Goal: Book appointment/travel/reservation

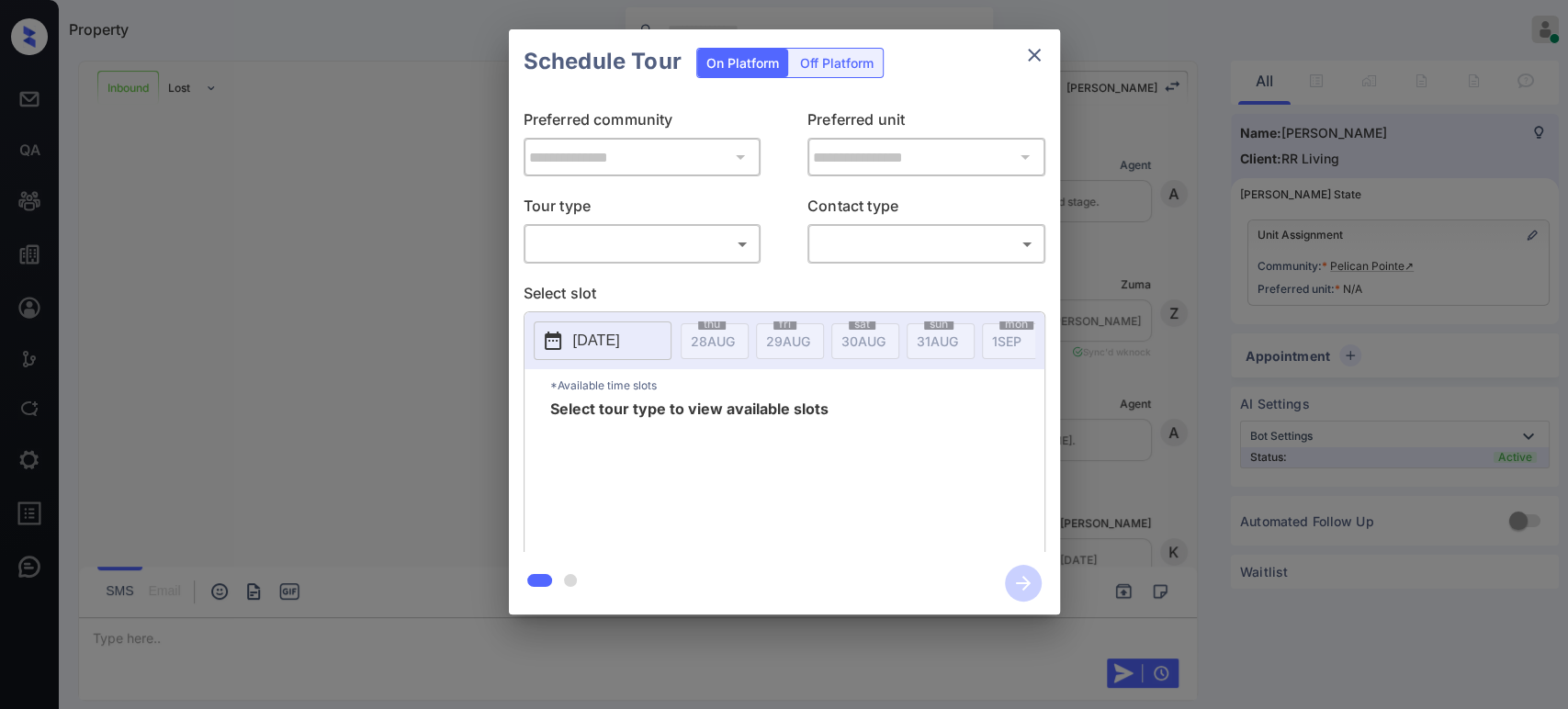
scroll to position [335, 0]
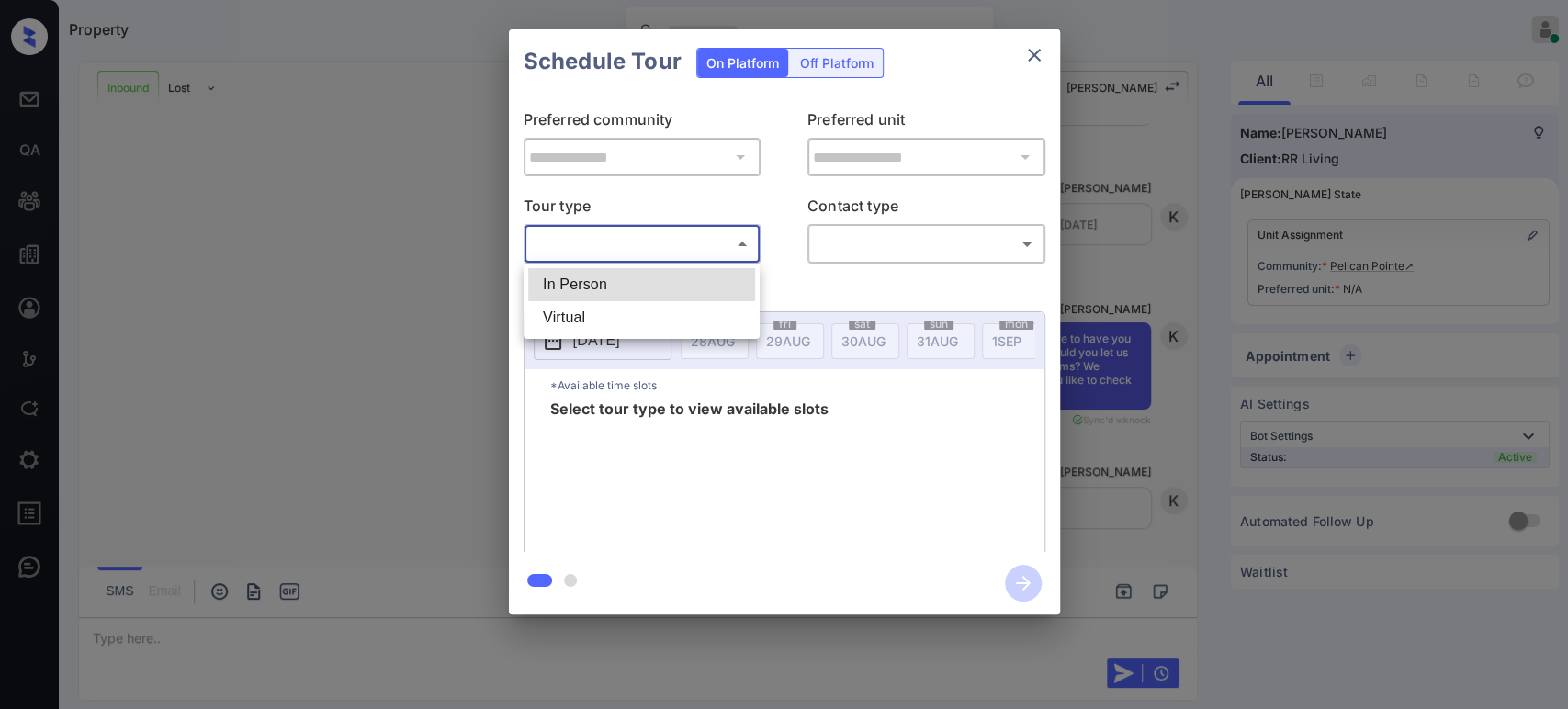
click at [707, 251] on body "Property Bhava Lohit Online Set yourself offline Set yourself on break Profile …" at bounding box center [784, 354] width 1568 height 709
click at [621, 287] on li "In Person" at bounding box center [641, 284] width 227 height 33
type input "********"
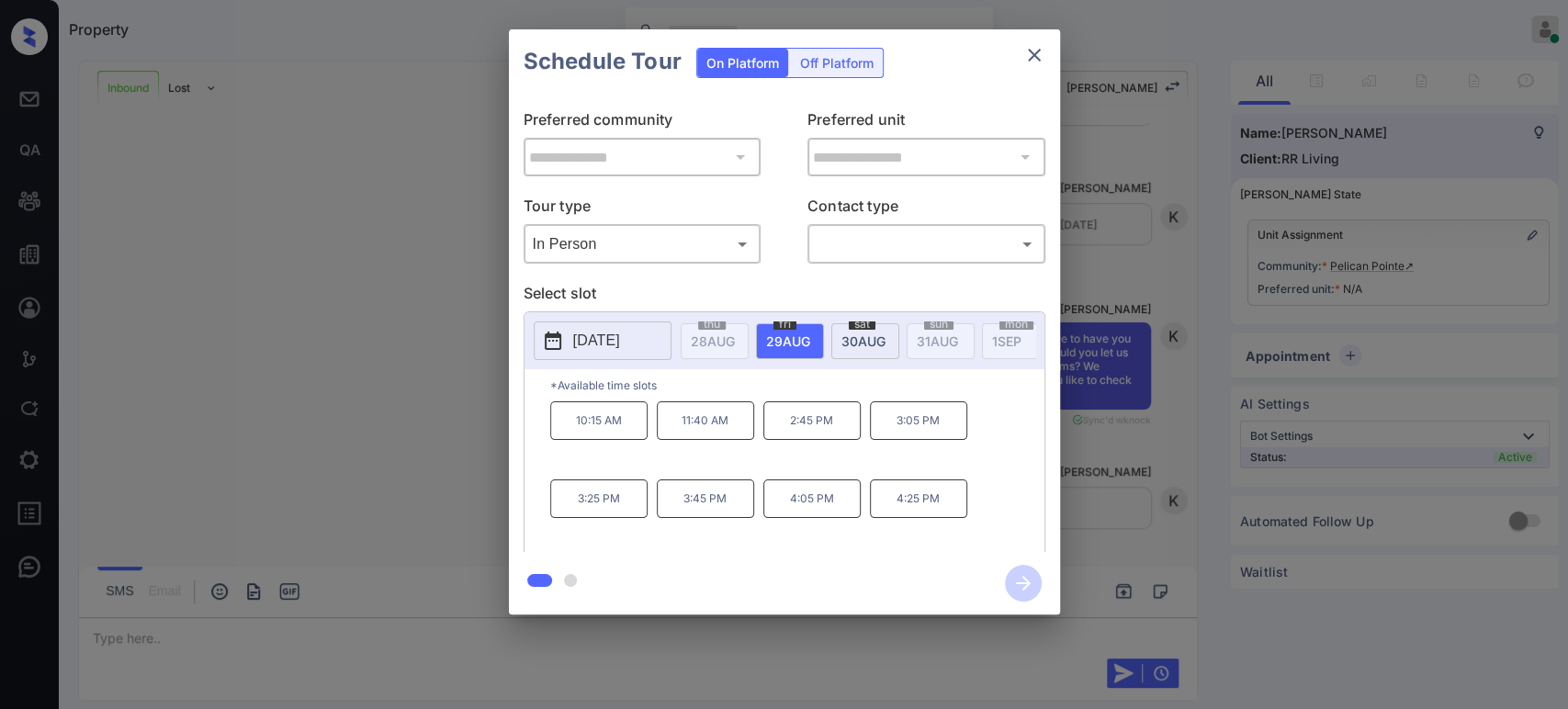
click at [1028, 57] on icon "close" at bounding box center [1034, 55] width 22 height 22
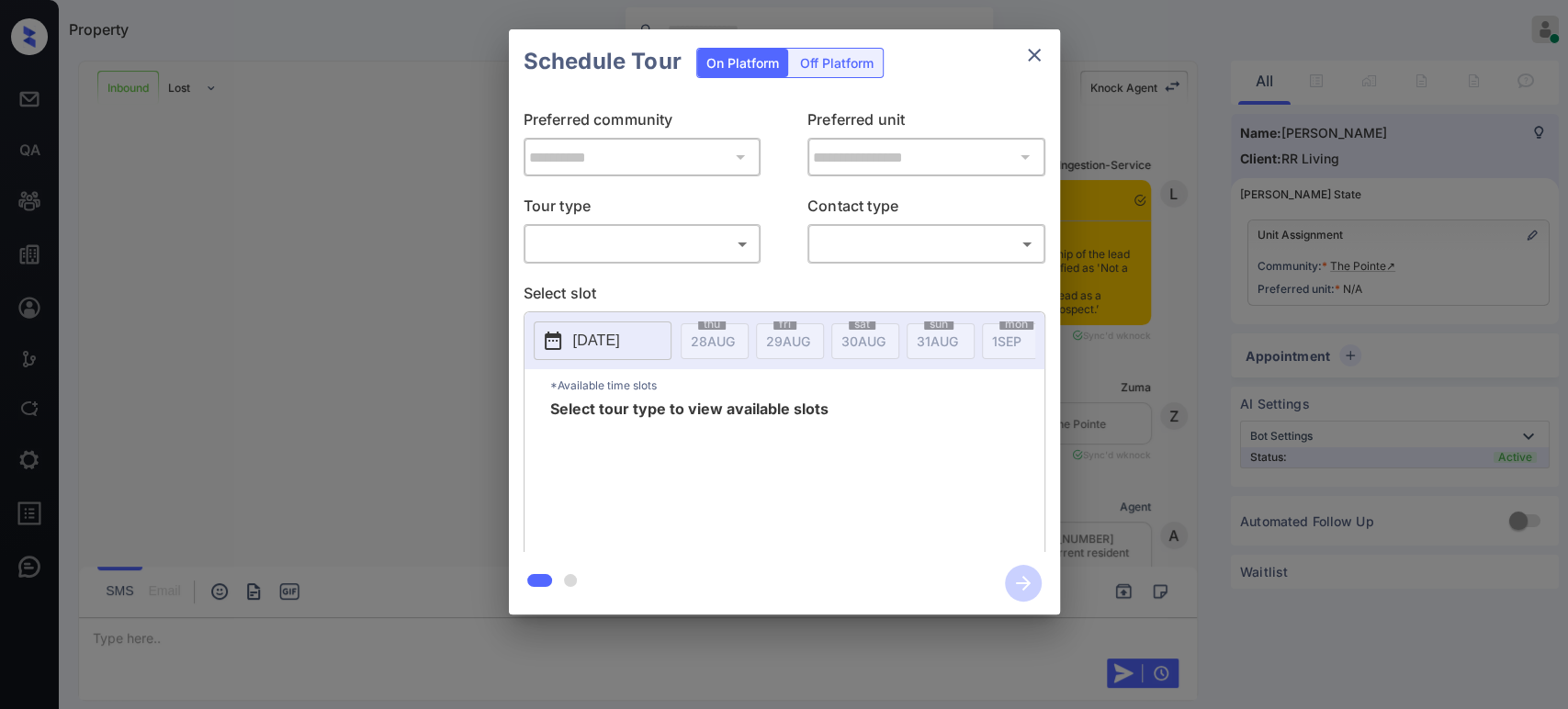
scroll to position [1402, 0]
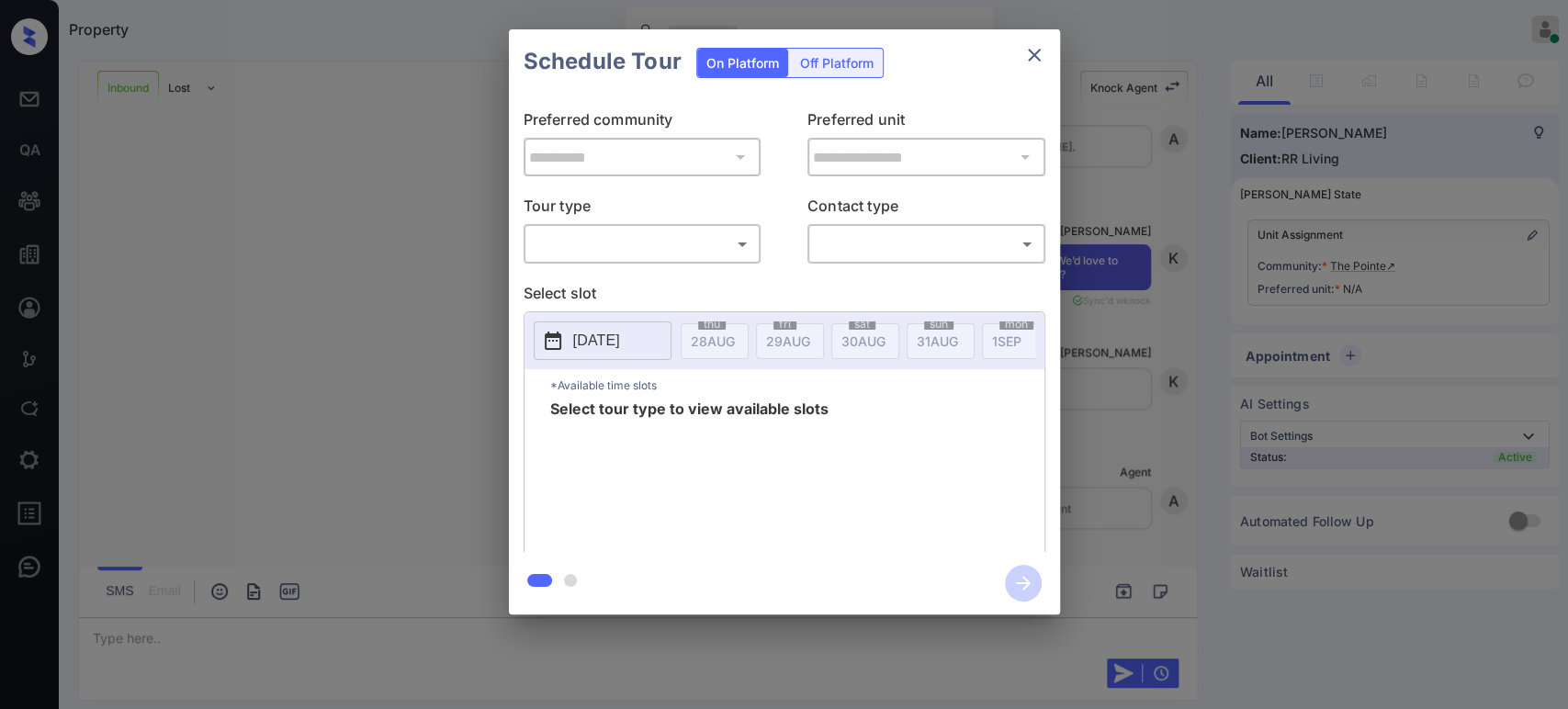
click at [676, 253] on body "Property Bhava Lohit Online Set yourself offline Set yourself on break Profile …" at bounding box center [784, 354] width 1568 height 709
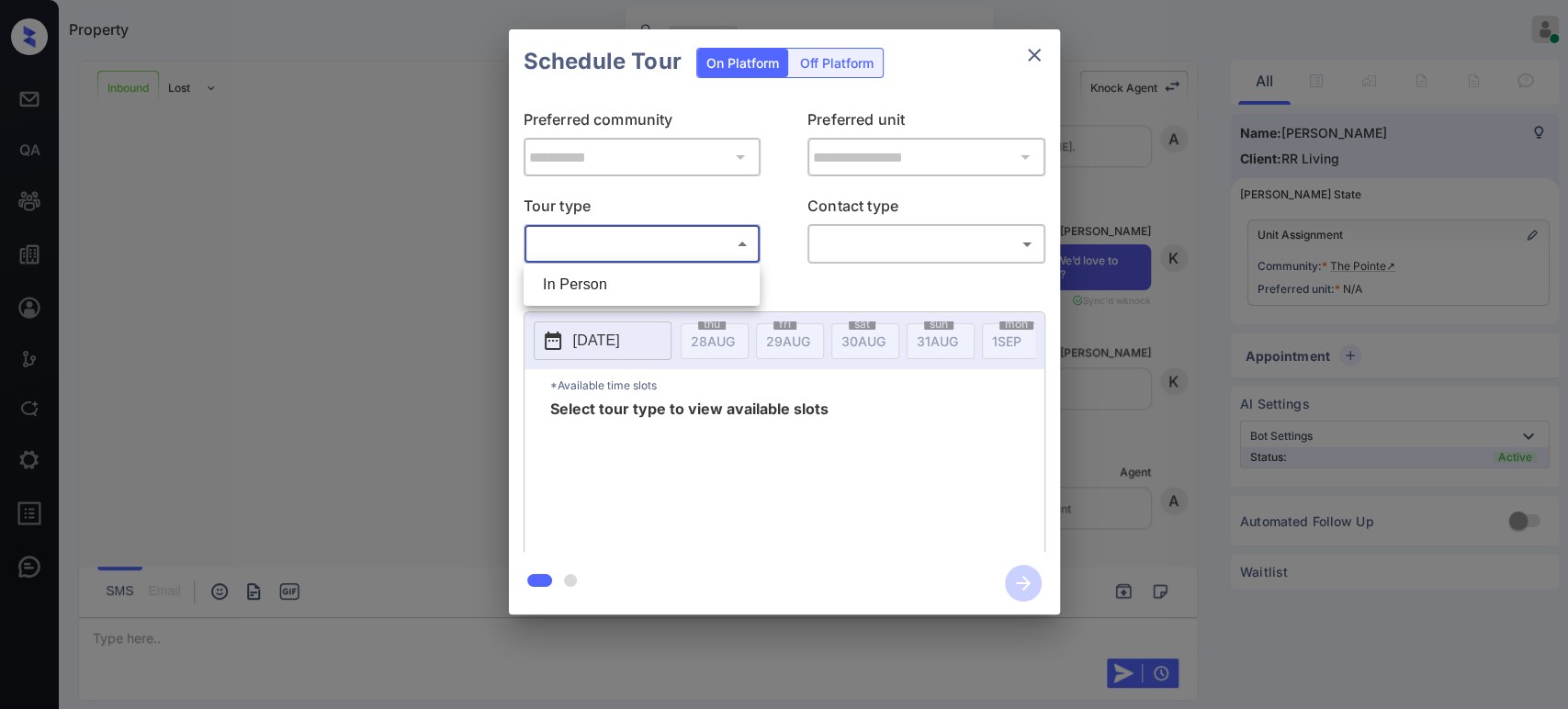
click at [604, 243] on div at bounding box center [784, 354] width 1568 height 709
click at [604, 243] on body "Property Bhava Lohit Online Set yourself offline Set yourself on break Profile …" at bounding box center [784, 354] width 1568 height 709
click at [604, 243] on div at bounding box center [784, 354] width 1568 height 709
click at [1031, 57] on icon "close" at bounding box center [1034, 56] width 13 height 13
